Goal: Task Accomplishment & Management: Complete application form

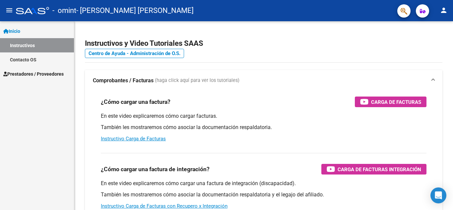
click at [39, 72] on span "Prestadores / Proveedores" at bounding box center [33, 73] width 60 height 7
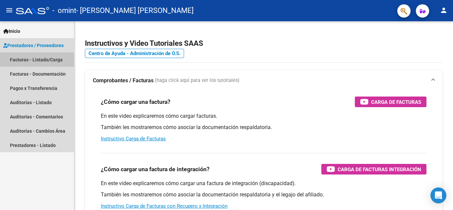
click at [42, 62] on link "Facturas - Listado/Carga" at bounding box center [37, 59] width 74 height 14
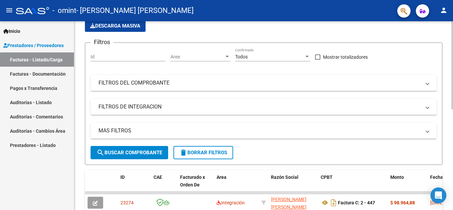
scroll to position [41, 0]
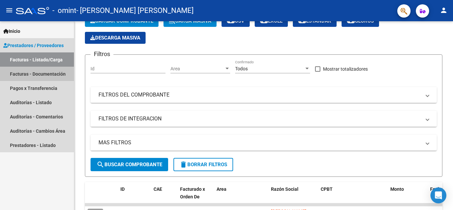
click at [55, 76] on link "Facturas - Documentación" at bounding box center [37, 74] width 74 height 14
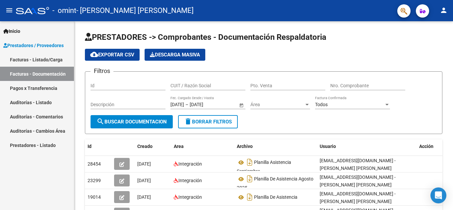
click at [49, 61] on link "Facturas - Listado/Carga" at bounding box center [37, 59] width 74 height 14
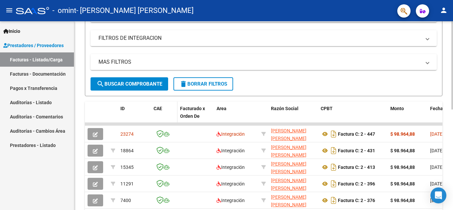
scroll to position [133, 0]
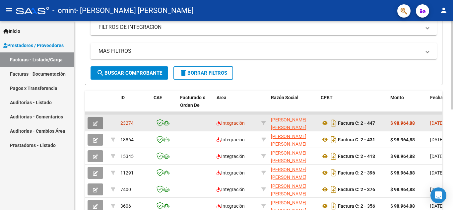
click at [94, 124] on icon "button" at bounding box center [95, 123] width 5 height 5
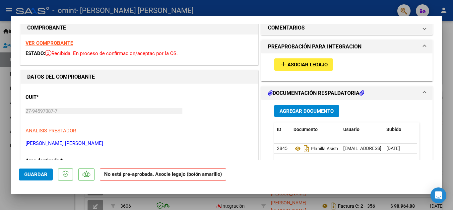
scroll to position [0, 0]
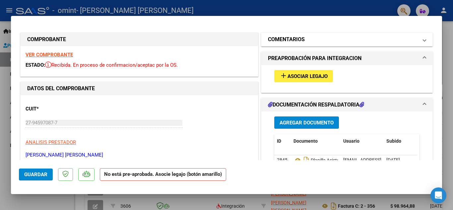
click at [423, 43] on span at bounding box center [424, 39] width 3 height 8
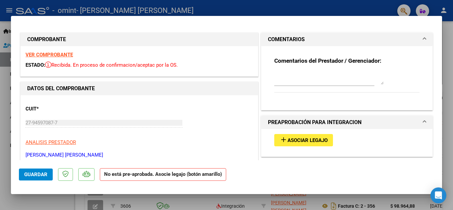
click at [287, 138] on span "Asociar Legajo" at bounding box center [307, 140] width 40 height 6
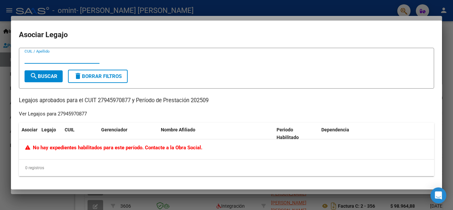
click at [48, 60] on input "CUIL / Apellido" at bounding box center [62, 58] width 75 height 6
click at [35, 60] on input "CUIL / Apellido" at bounding box center [62, 58] width 75 height 6
type input "2"
type input "20522288773"
click at [49, 81] on button "search Buscar" at bounding box center [44, 76] width 38 height 12
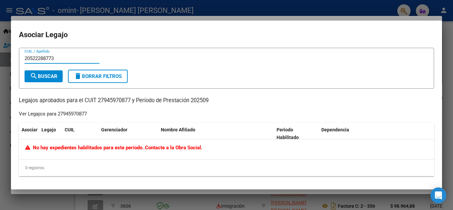
click at [63, 56] on input "20522288773" at bounding box center [62, 58] width 75 height 6
click at [450, 68] on div at bounding box center [226, 105] width 453 height 210
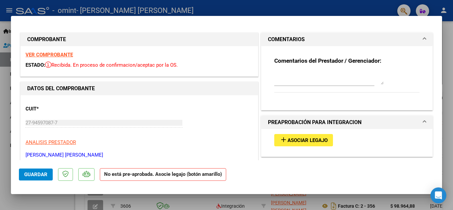
click at [358, 125] on h1 "PREAPROBACIÓN PARA INTEGRACION" at bounding box center [314, 122] width 93 height 8
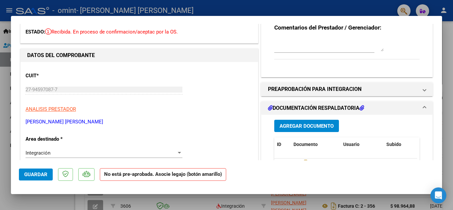
scroll to position [66, 0]
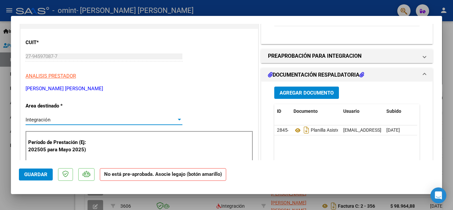
click at [70, 118] on div "Integración" at bounding box center [101, 120] width 151 height 6
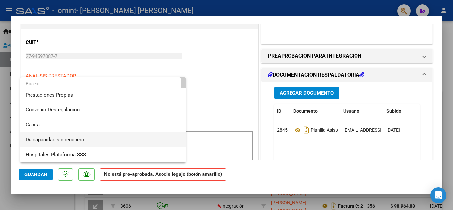
scroll to position [0, 0]
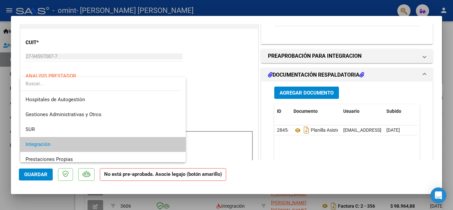
click at [202, 81] on div at bounding box center [226, 105] width 453 height 210
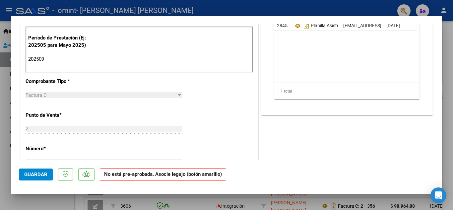
scroll to position [66, 0]
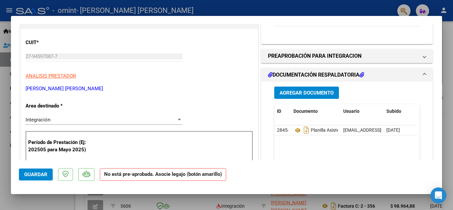
click at [166, 176] on strong "No está pre-aprobada. Asocie legajo (botón amarillo)" at bounding box center [163, 174] width 126 height 13
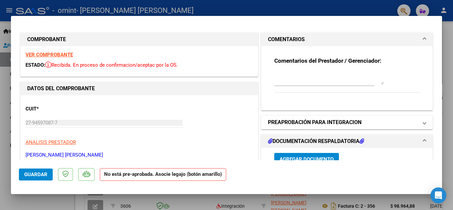
click at [362, 118] on mat-expansion-panel-header "PREAPROBACIÓN PARA INTEGRACION" at bounding box center [346, 122] width 171 height 13
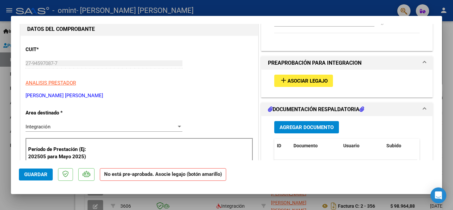
scroll to position [66, 0]
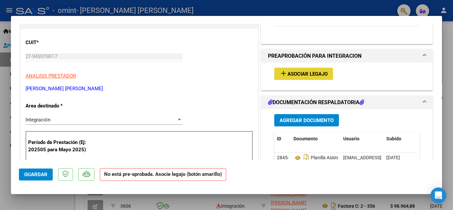
click at [280, 74] on mat-icon "add" at bounding box center [283, 73] width 8 height 8
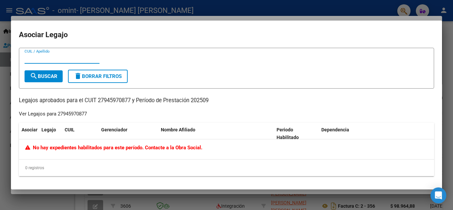
click at [170, 69] on div "CUIL / Apellido" at bounding box center [227, 61] width 404 height 16
click at [152, 149] on span "No hay expedientes habilitados para este período. Contacte a la Obra Social." at bounding box center [113, 148] width 177 height 6
drag, startPoint x: 39, startPoint y: 162, endPoint x: 37, endPoint y: 119, distance: 43.8
click at [38, 161] on div "0 registros" at bounding box center [226, 167] width 415 height 17
click at [44, 59] on input "CUIL / Apellido" at bounding box center [62, 58] width 75 height 6
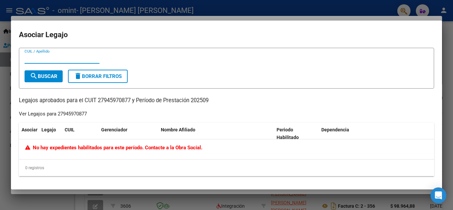
type input ","
type input "moro de la [PERSON_NAME]"
click at [452, 57] on div at bounding box center [226, 105] width 453 height 210
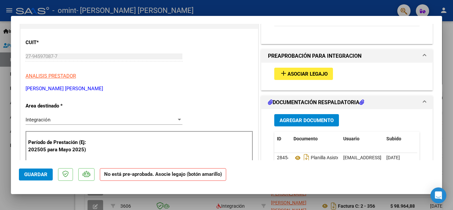
click at [442, 49] on div at bounding box center [226, 105] width 453 height 210
type input "$ 0,00"
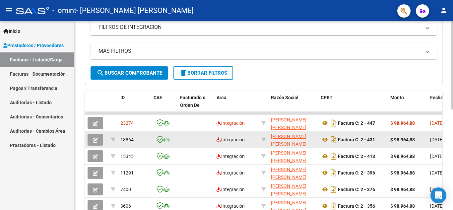
scroll to position [0, 0]
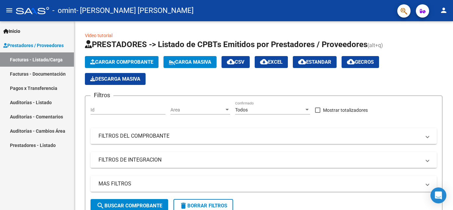
click at [38, 61] on link "Facturas - Listado/Carga" at bounding box center [37, 59] width 74 height 14
